Goal: Information Seeking & Learning: Learn about a topic

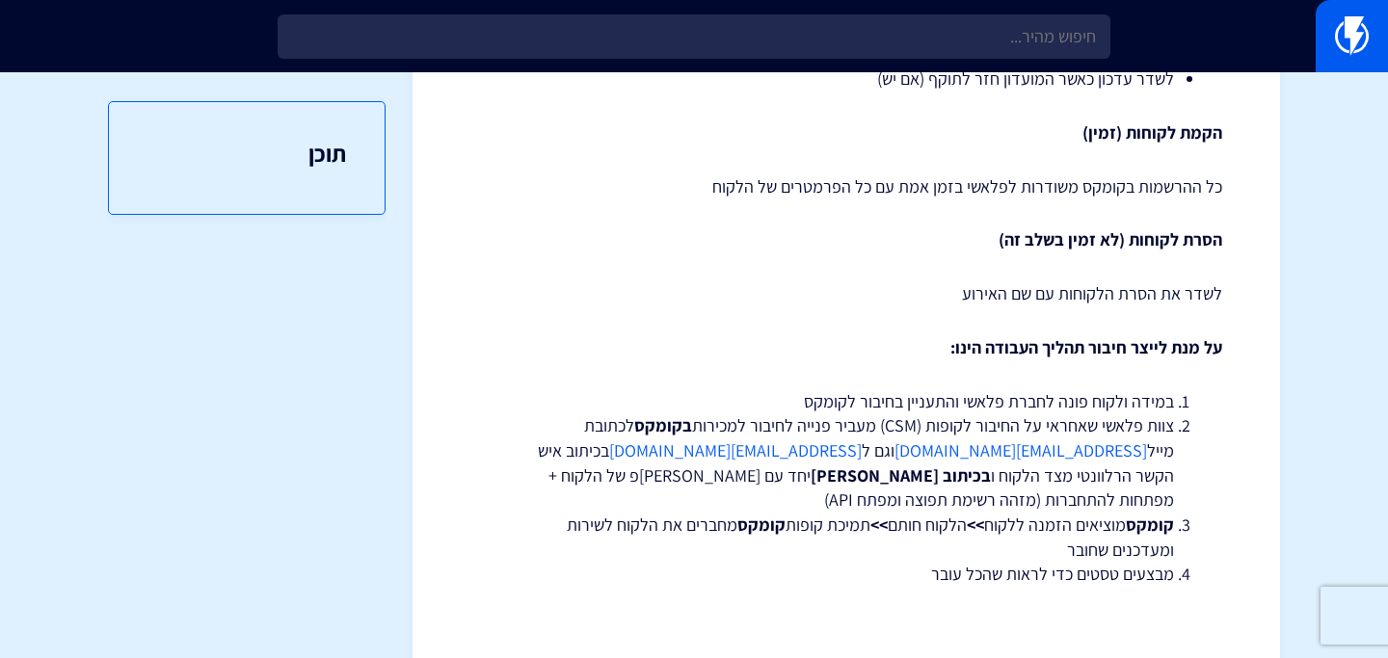
scroll to position [655, 0]
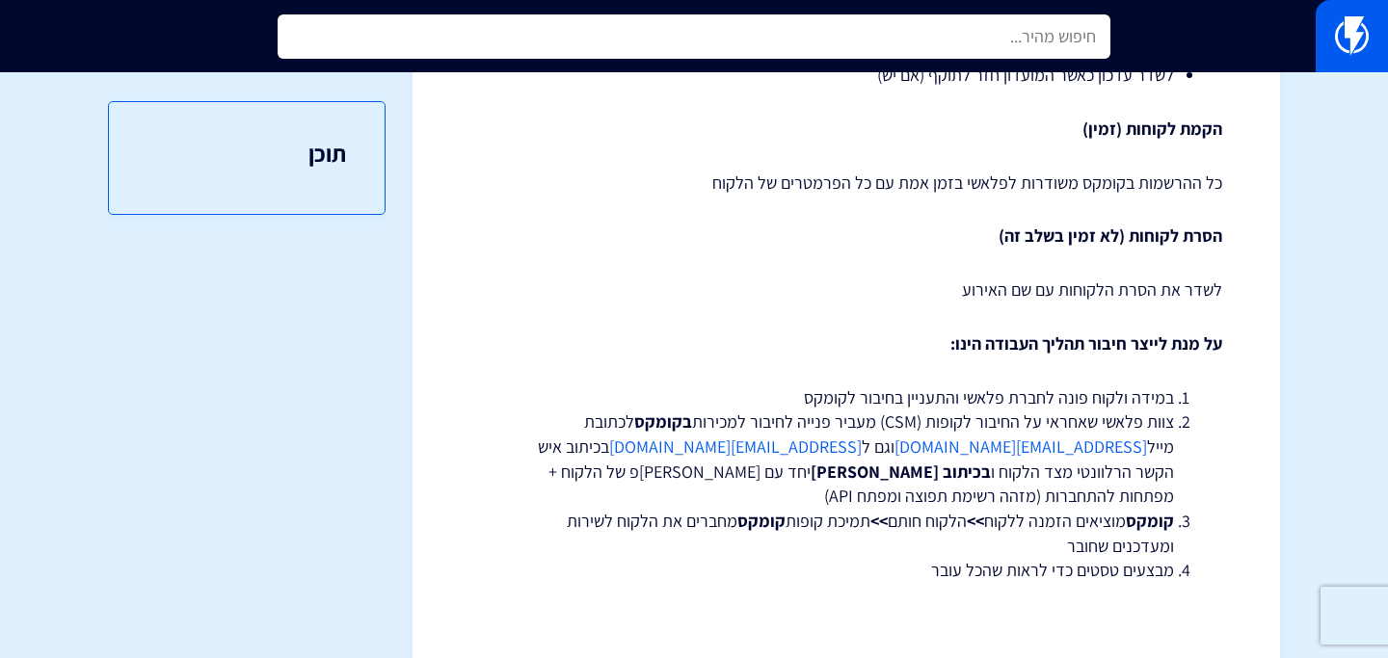
click at [594, 24] on input "text" at bounding box center [694, 36] width 833 height 44
type input "h"
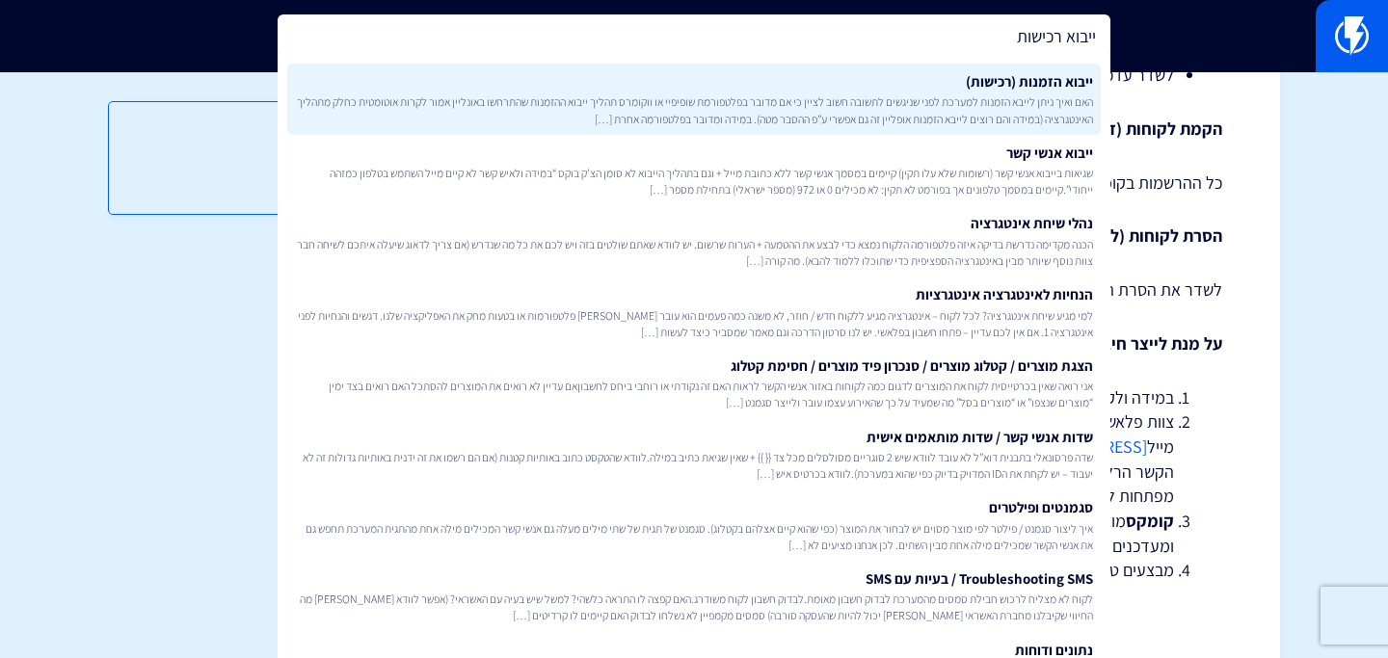
type input "ייבוא רכישות"
click at [613, 75] on link "ייבוא הזמנות (רכישות) האם ואיך ניתן לייבא הזמנות למערכת לפני שניגשים לתשובה חשו…" at bounding box center [694, 99] width 814 height 71
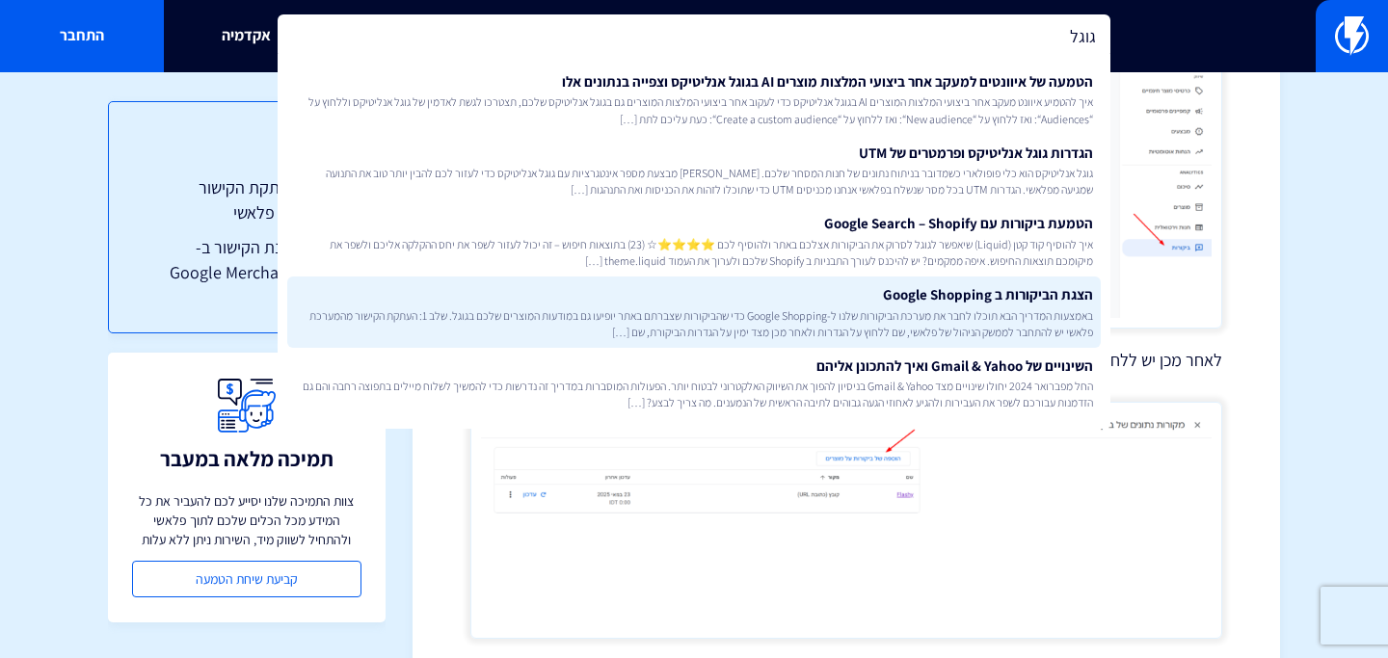
type input "גוגל"
click at [728, 294] on link "הצגת הביקורות ב Google Shopping באמצעות המדריך הבא תוכלו לחבר את מערכת הביקורות…" at bounding box center [694, 312] width 814 height 71
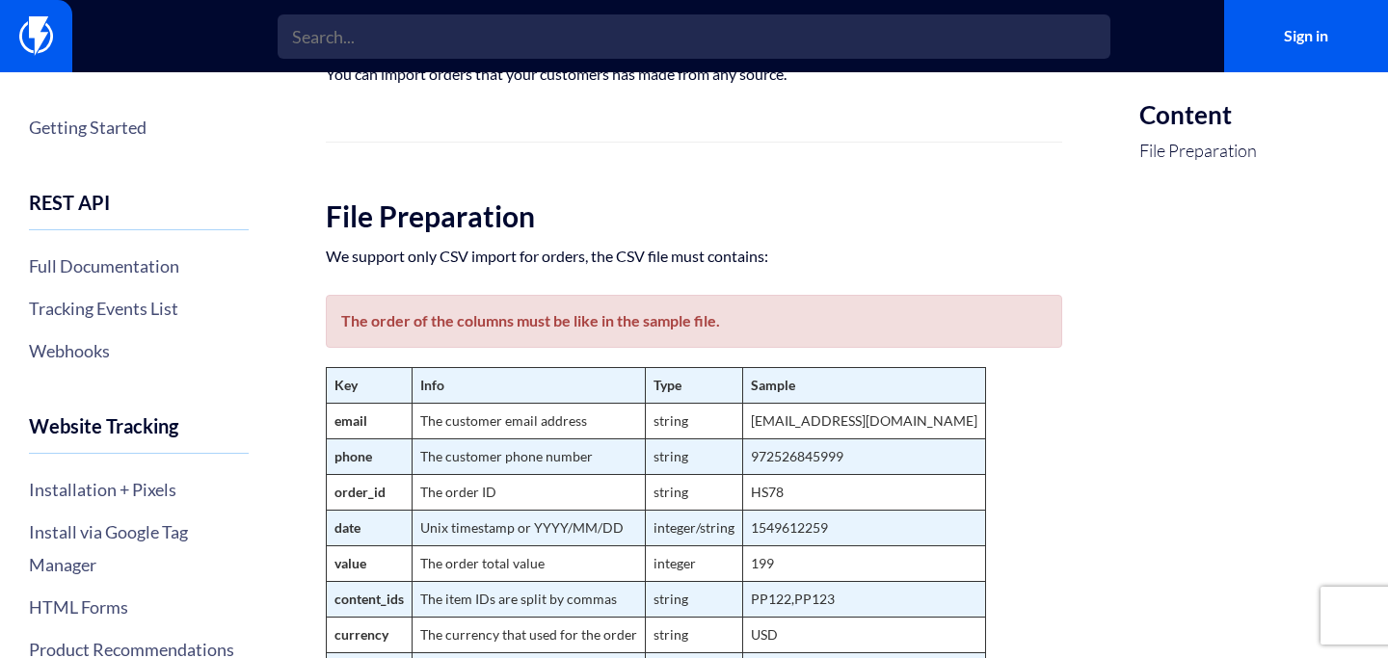
scroll to position [17, 0]
